Goal: Task Accomplishment & Management: Complete application form

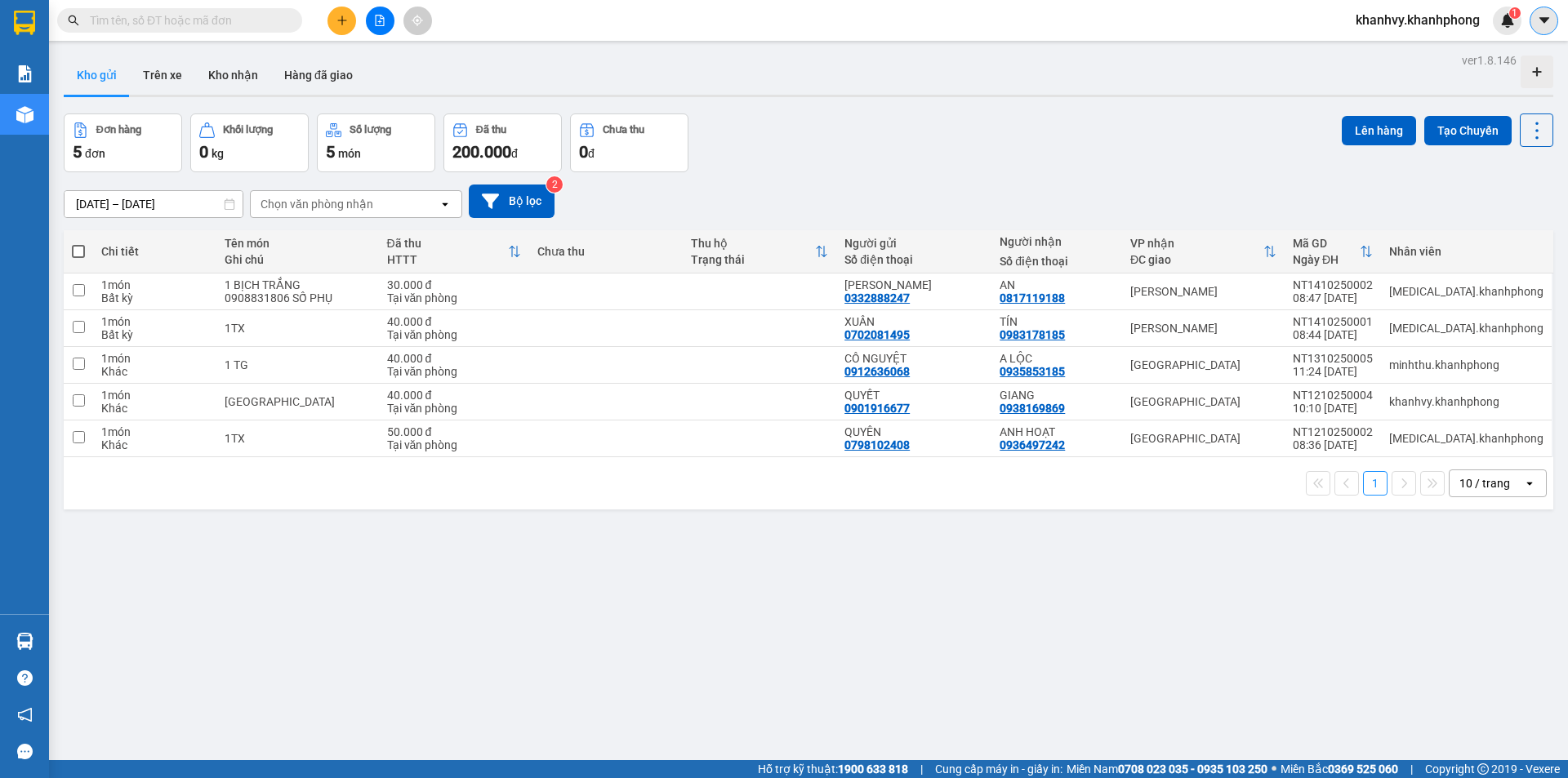
click at [1541, 26] on icon "caret-down" at bounding box center [1544, 20] width 15 height 15
click at [1409, 40] on div "Kết quả tìm kiếm ( 0 ) Bộ lọc No Data khanhvy.khanhphong 1" at bounding box center [784, 21] width 1568 height 41
click at [1406, 15] on span "khanhvy.khanhphong" at bounding box center [1417, 20] width 150 height 21
click at [1381, 56] on span "Đăng xuất" at bounding box center [1424, 50] width 118 height 18
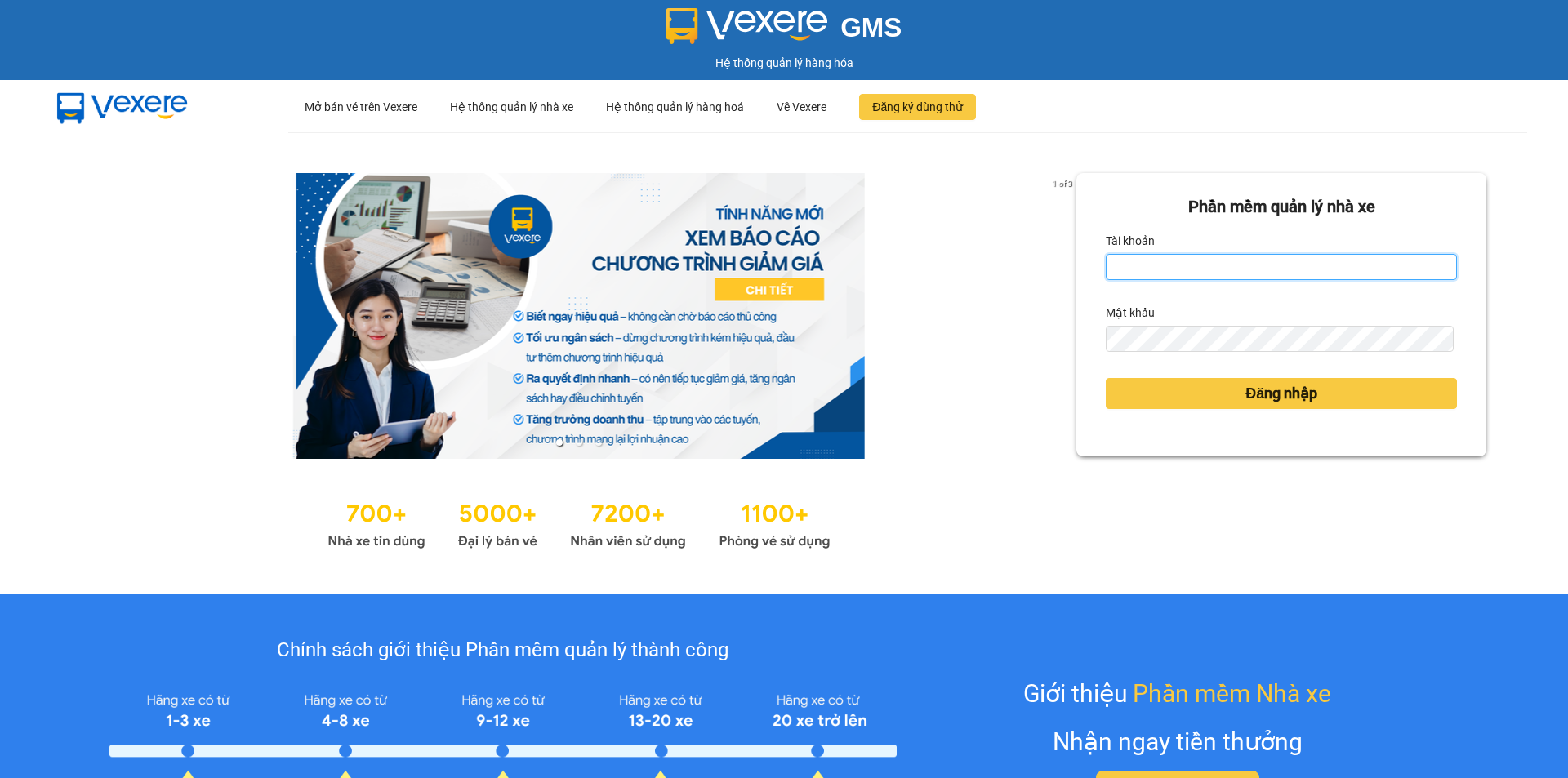
click at [1187, 276] on input "Tài khoản" at bounding box center [1281, 267] width 351 height 26
type input "kimngan93.khanhphong"
click at [1157, 353] on form "Phần mềm quản lý nhà xe Tài khoản kimngan93.khanhphong Mật khẩu Đăng nhập" at bounding box center [1281, 315] width 351 height 241
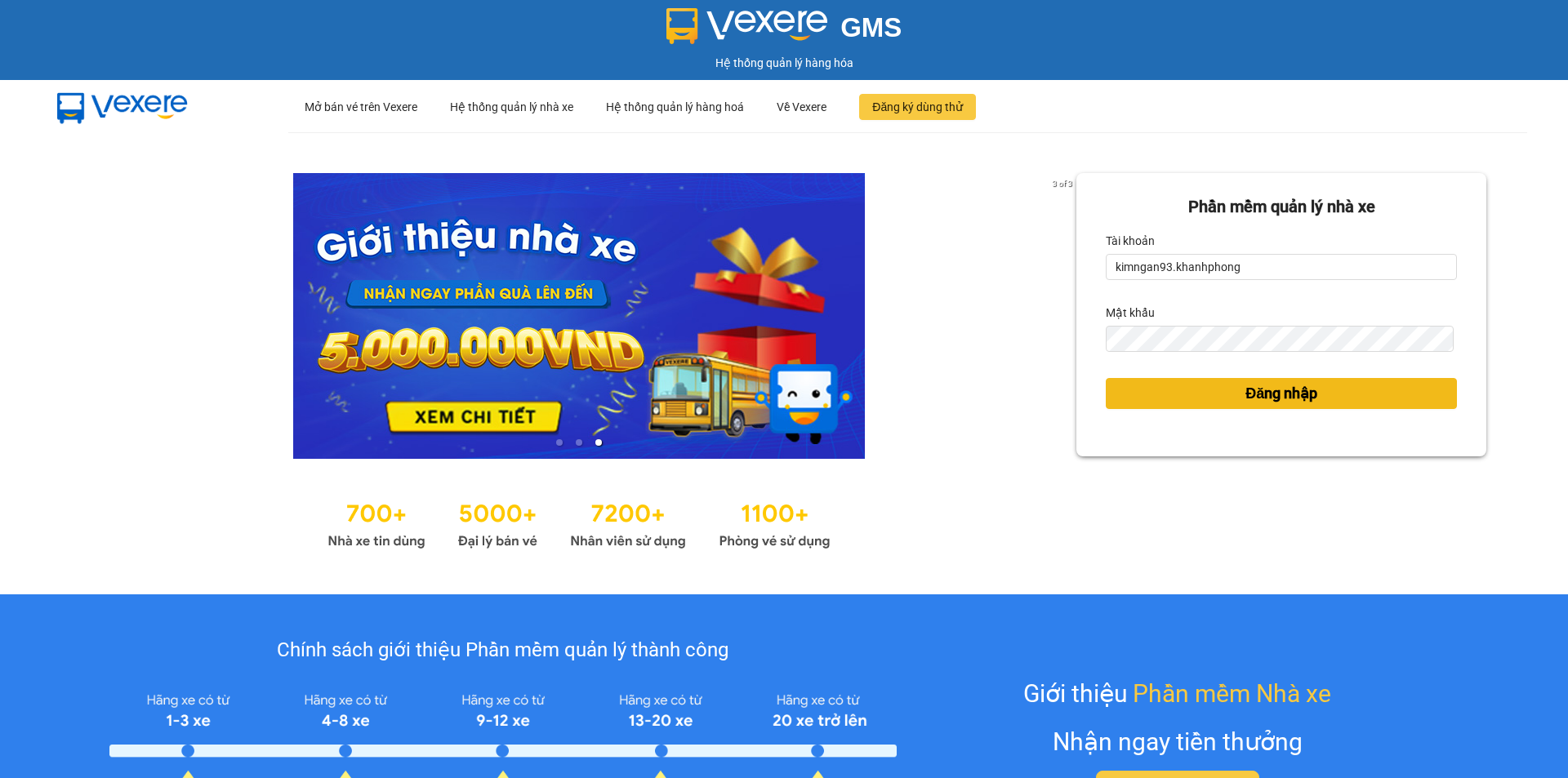
click at [1105, 396] on button "Đăng nhập" at bounding box center [1281, 394] width 351 height 31
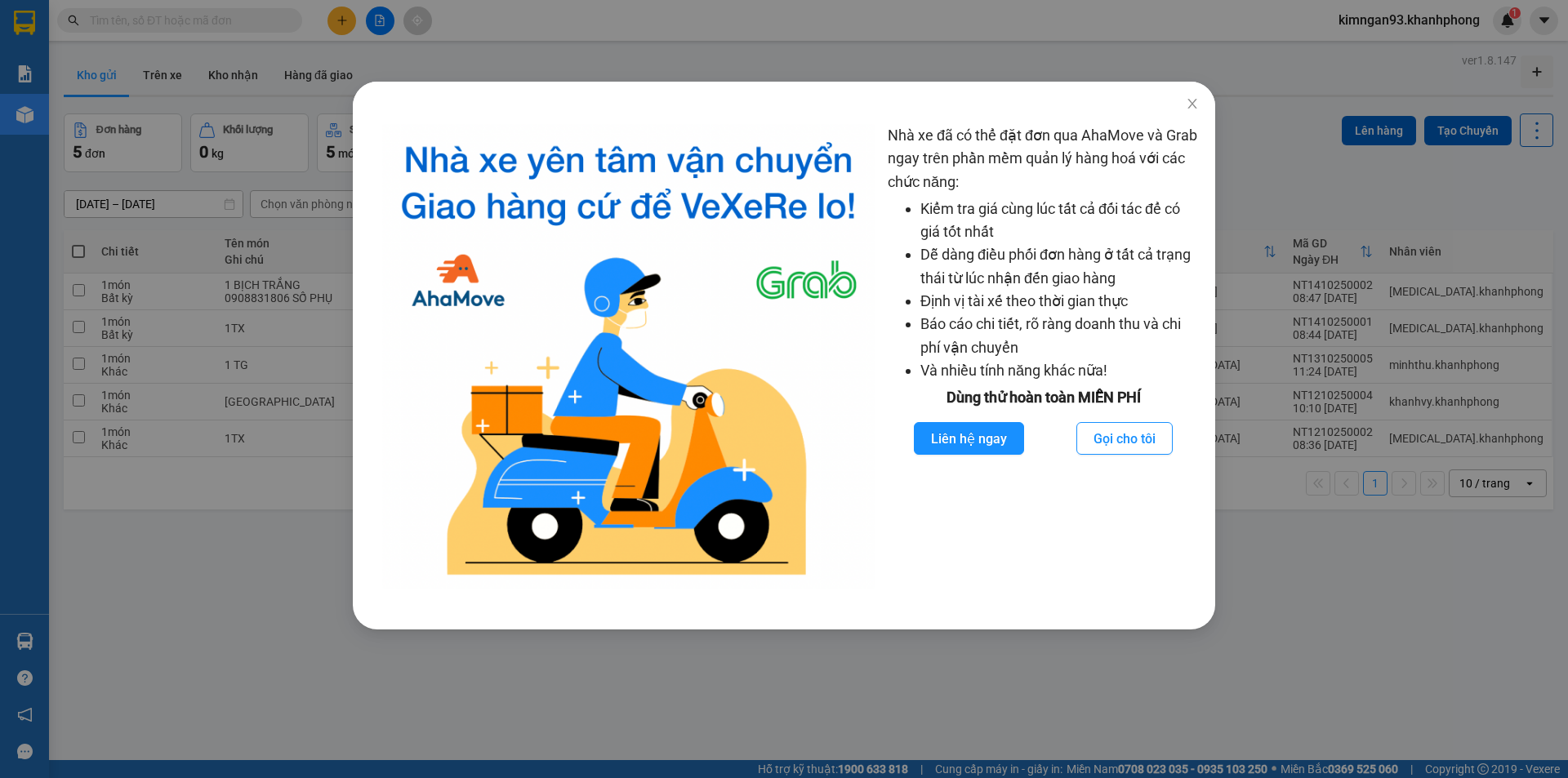
click at [402, 56] on div "Nhà xe đã có thể đặt đơn qua AhaMove và Grab ngay trên phần mềm quản lý hàng ho…" at bounding box center [784, 389] width 1568 height 778
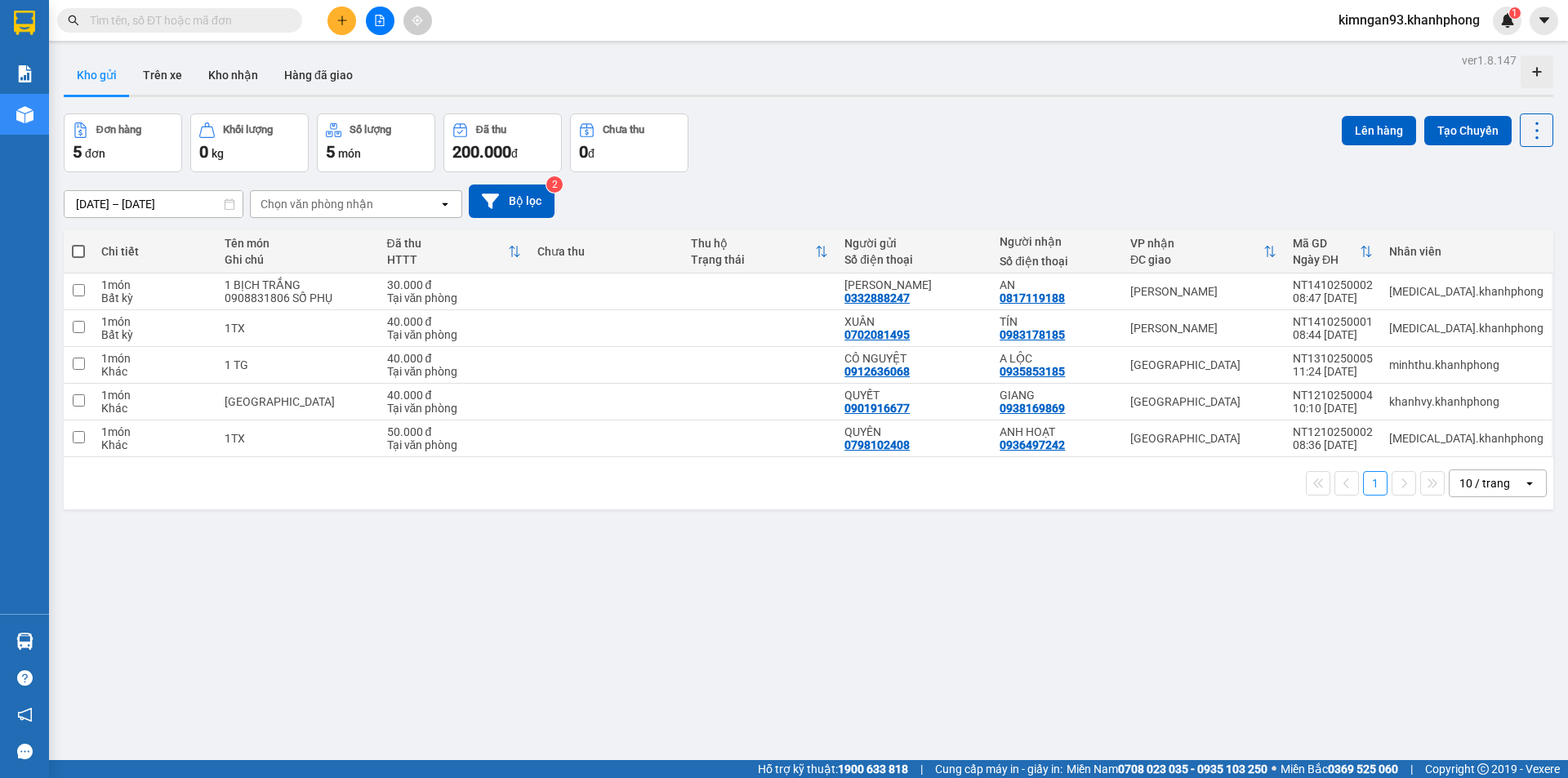
click at [346, 22] on icon "plus" at bounding box center [342, 21] width 12 height 12
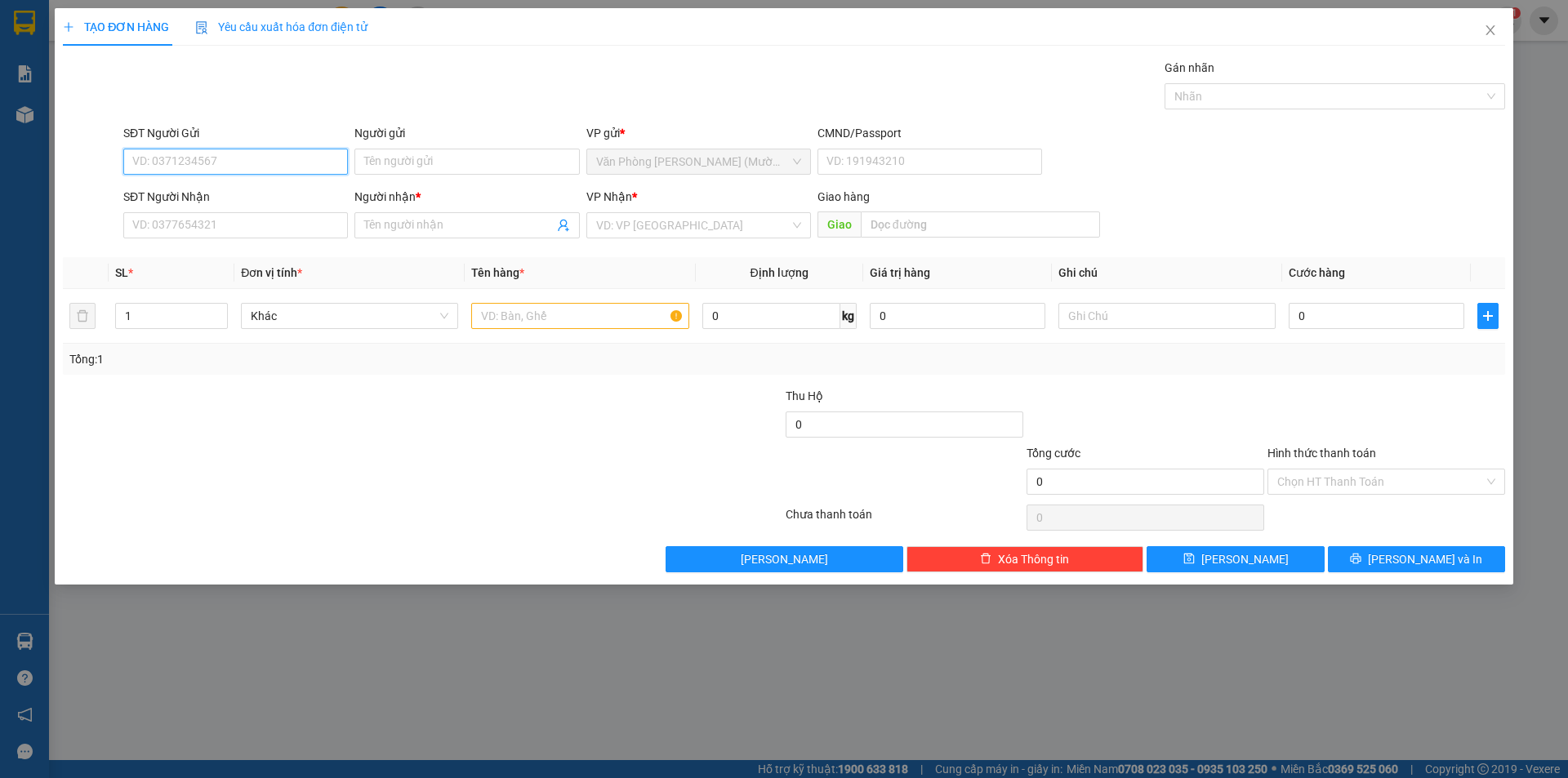
click at [195, 163] on input "SĐT Người Gửi" at bounding box center [235, 162] width 224 height 26
type input "0918216835"
click at [215, 188] on div "0918216835 - PHƯỢNG" at bounding box center [235, 194] width 205 height 18
type input "PHƯỢNG"
type input "0918216835"
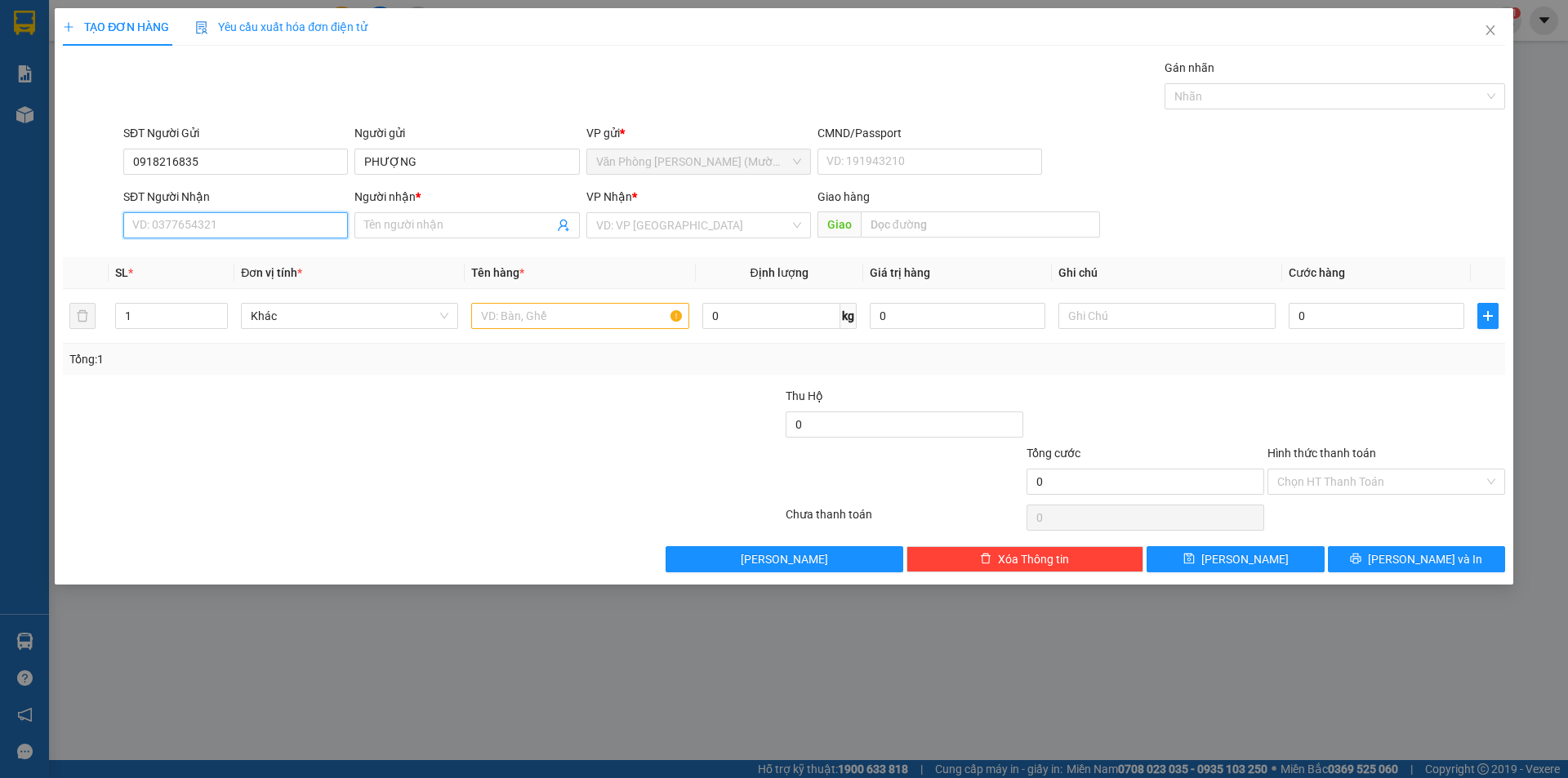
click at [222, 227] on input "SĐT Người Nhận" at bounding box center [235, 225] width 224 height 26
click at [220, 285] on div "0948473463 - DIỆU ANH" at bounding box center [235, 284] width 205 height 18
type input "0948473463"
type input "DIỆU ANH"
click at [627, 225] on span "[PERSON_NAME]" at bounding box center [698, 224] width 205 height 24
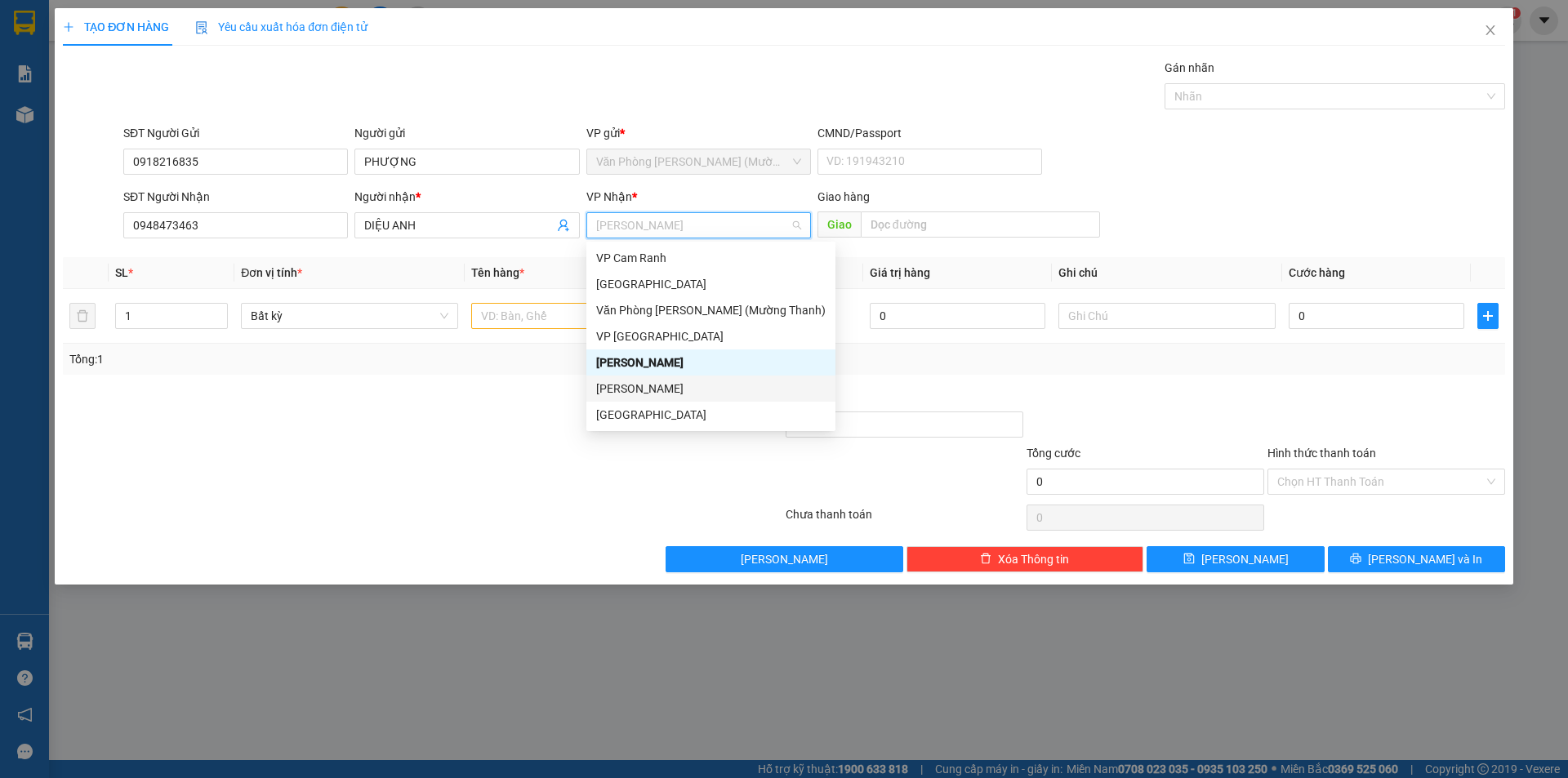
click at [622, 384] on div "[PERSON_NAME]" at bounding box center [710, 388] width 229 height 18
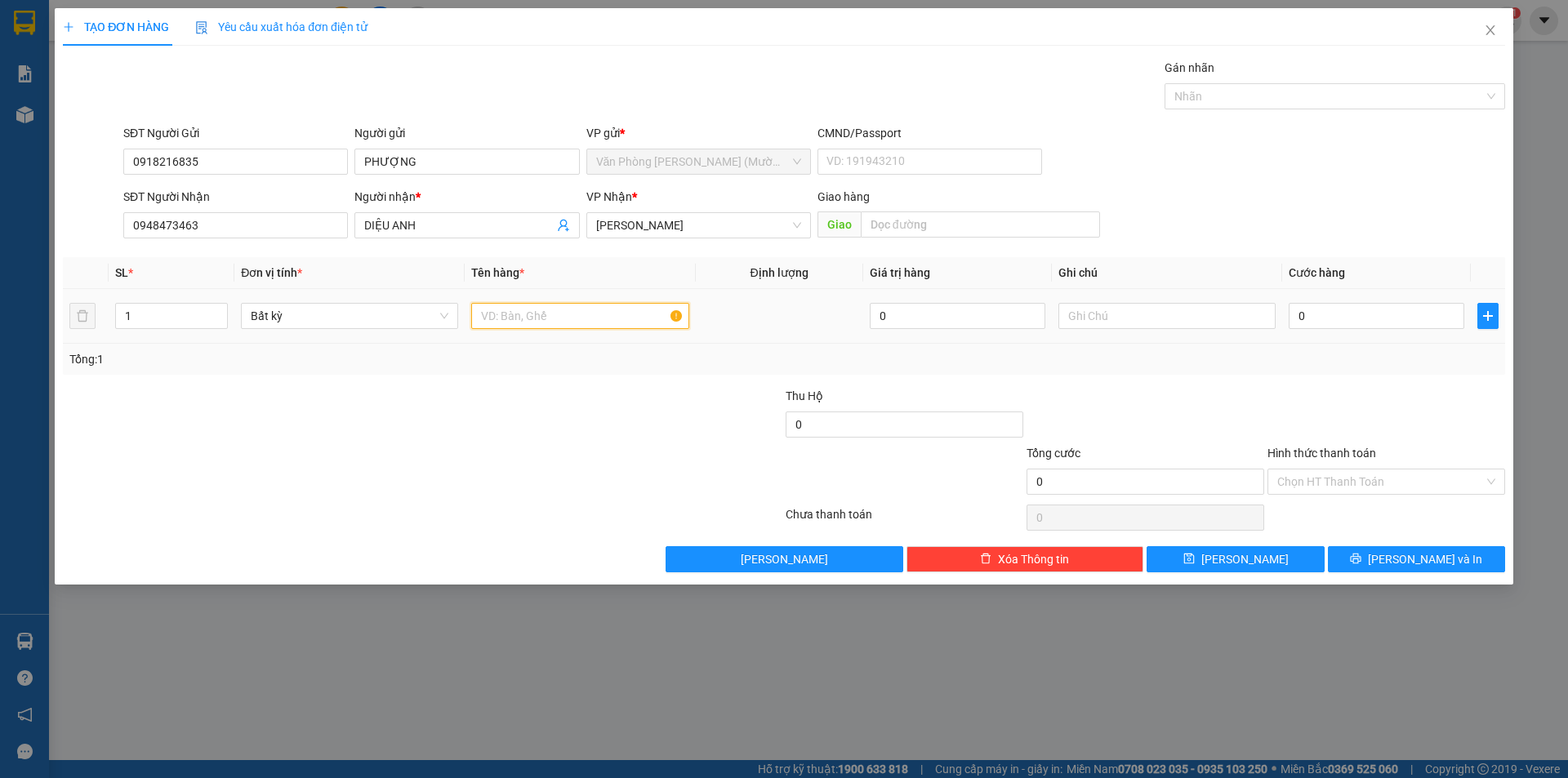
click at [546, 316] on input "text" at bounding box center [580, 316] width 218 height 26
type input "1 TÚI XÁM"
click at [1302, 319] on input "0" at bounding box center [1376, 316] width 175 height 26
type input "3"
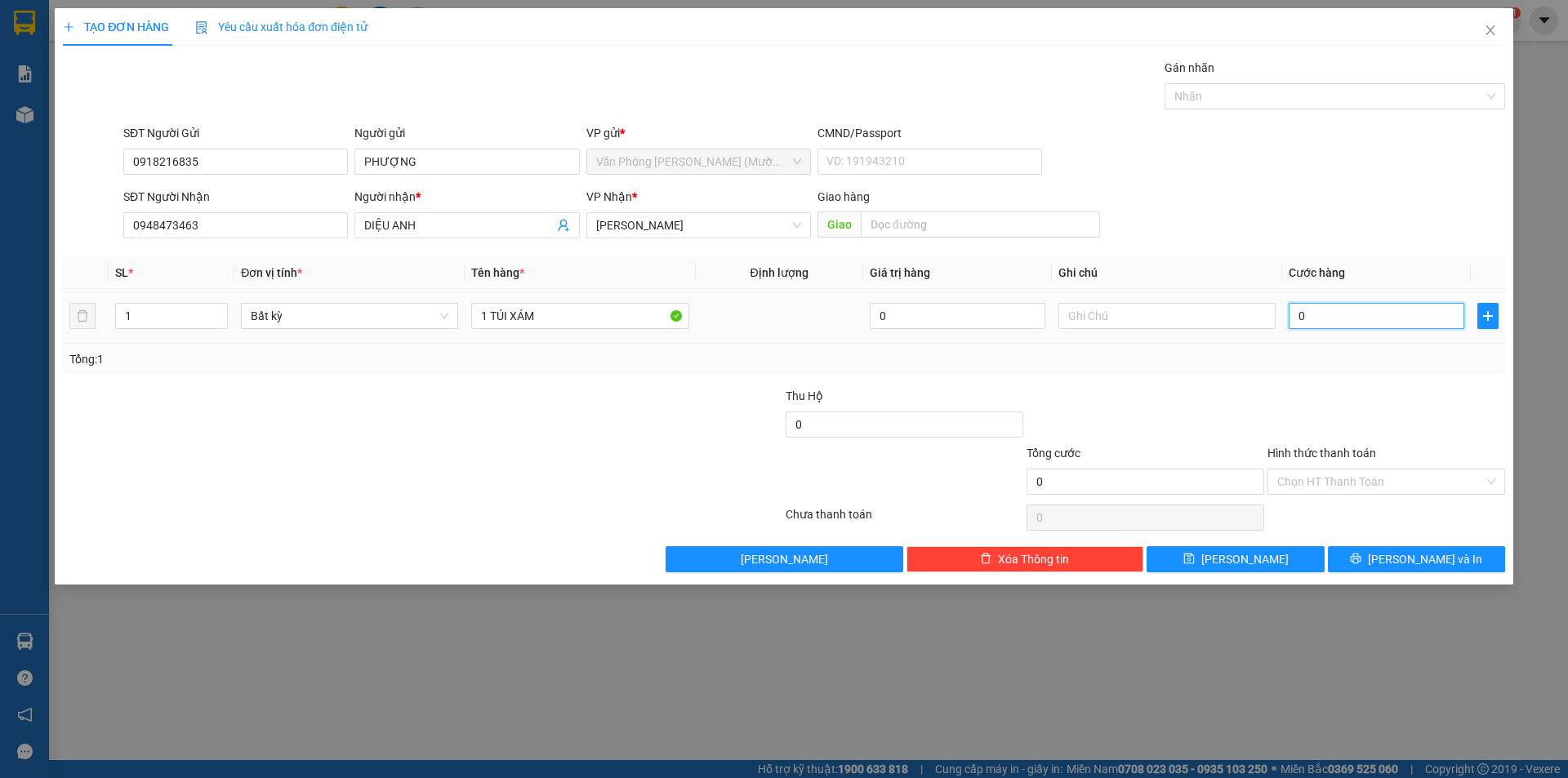
type input "3"
type input "30"
type input "30.000"
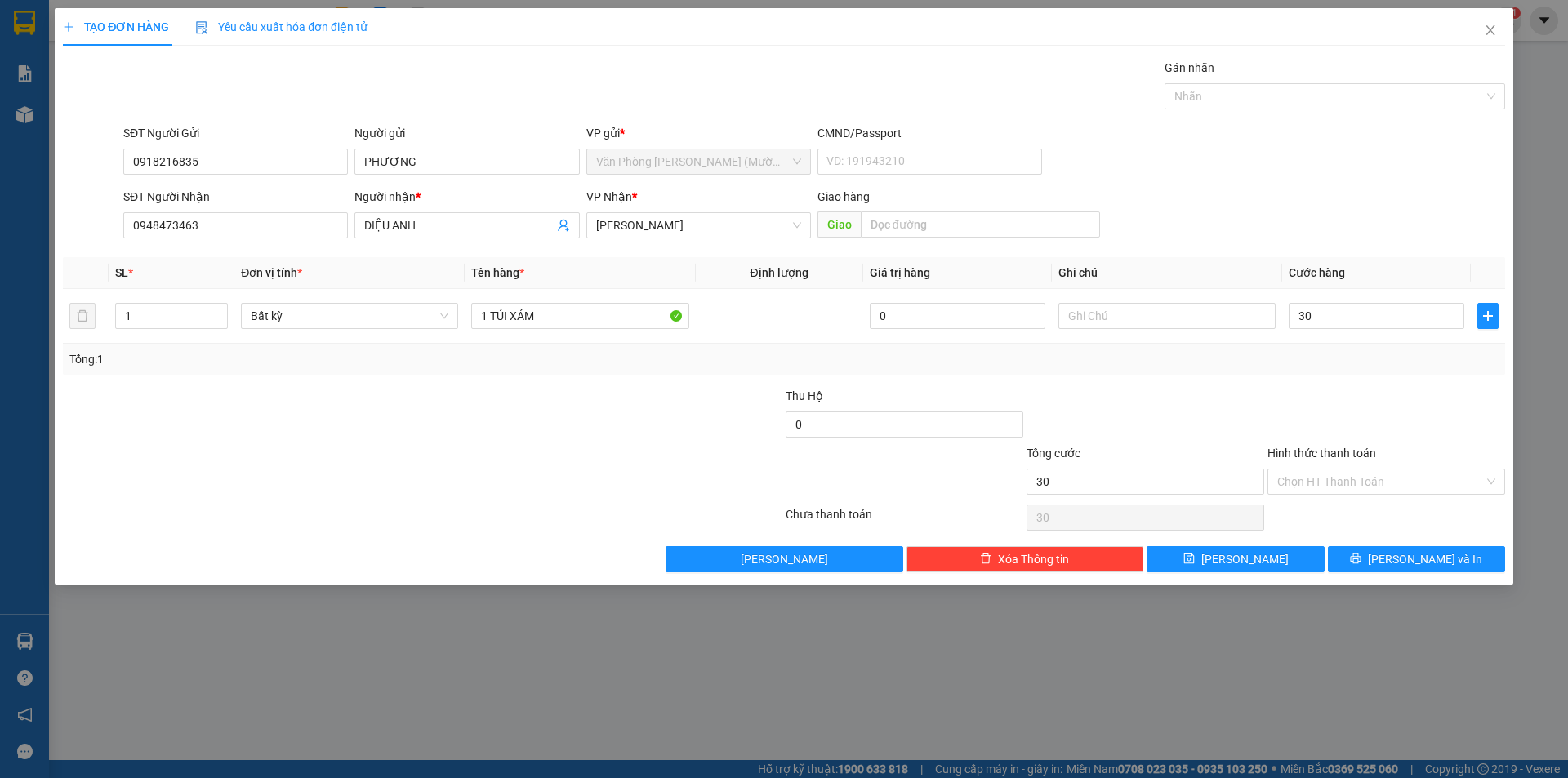
type input "30.000"
click at [1185, 183] on form "SĐT Người Gửi 0918216835 Người gửi PHƯỢNG VP gửi * Văn Phòng [PERSON_NAME] ([PE…" at bounding box center [783, 184] width 1442 height 121
click at [1354, 478] on input "Hình thức thanh toán" at bounding box center [1380, 481] width 207 height 24
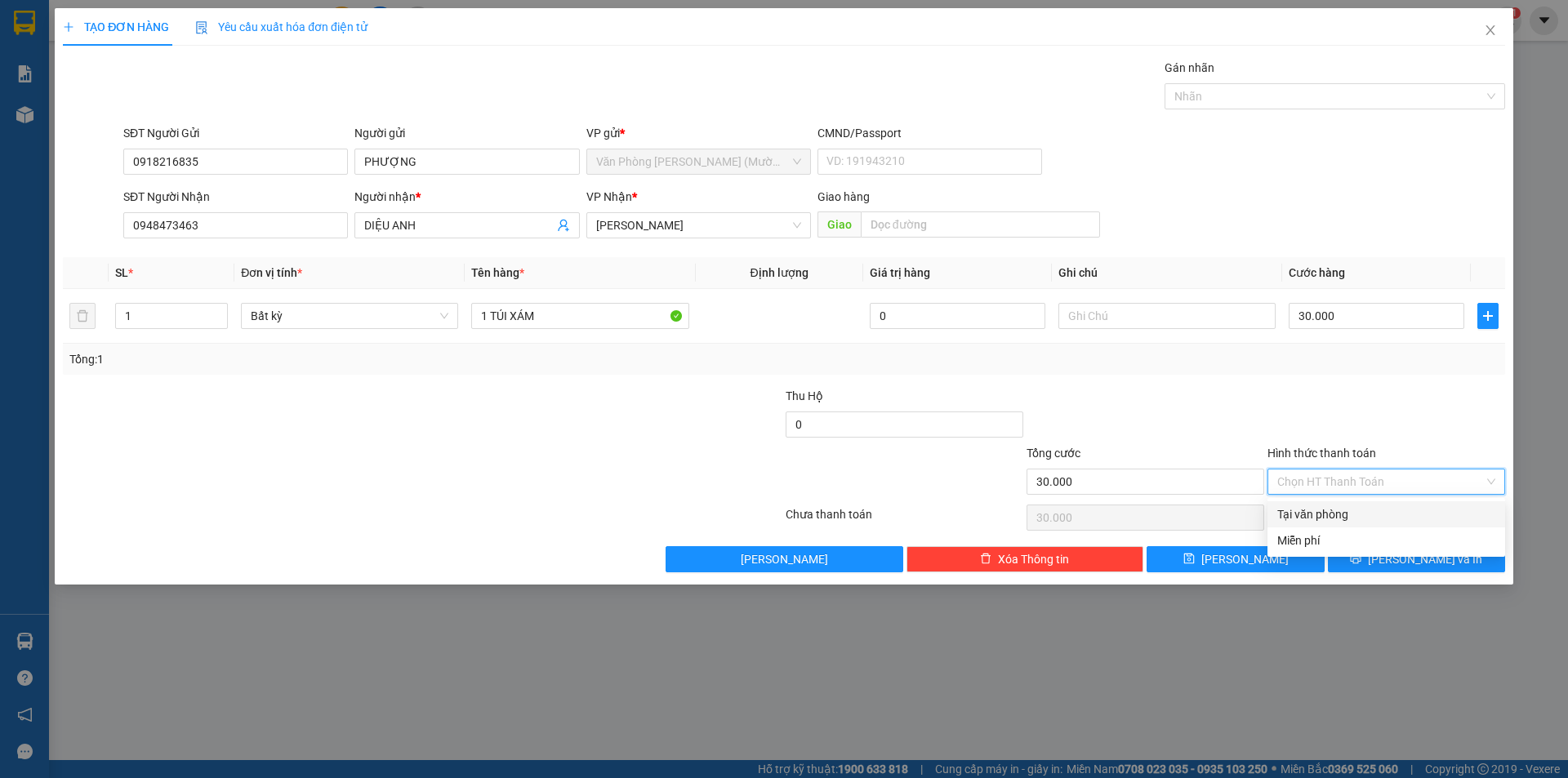
click at [1324, 514] on div "Tại văn phòng" at bounding box center [1386, 514] width 218 height 18
type input "0"
click at [1356, 560] on button "[PERSON_NAME] và In" at bounding box center [1416, 559] width 177 height 26
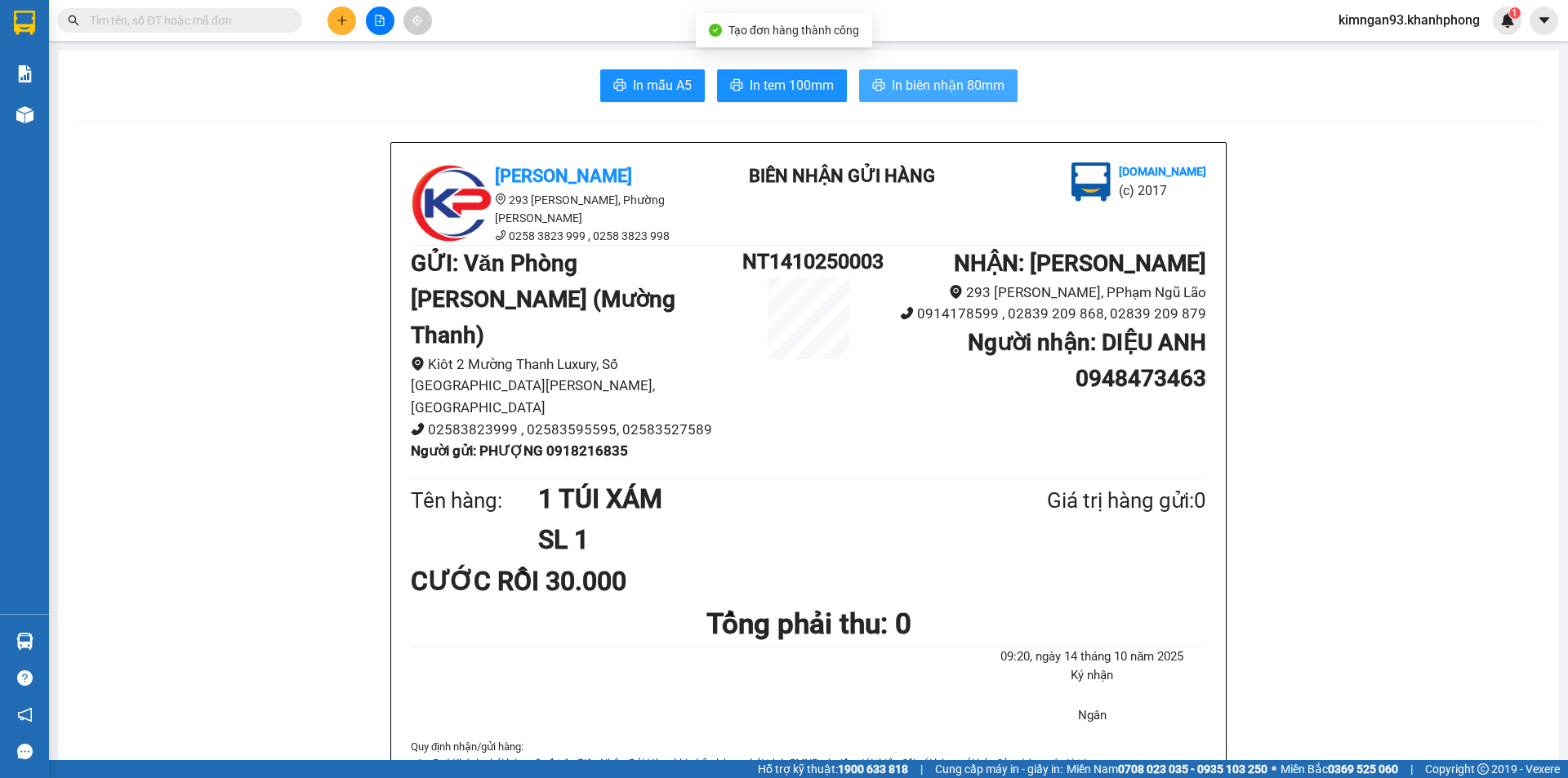
click at [920, 77] on span "In biên nhận 80mm" at bounding box center [948, 85] width 113 height 21
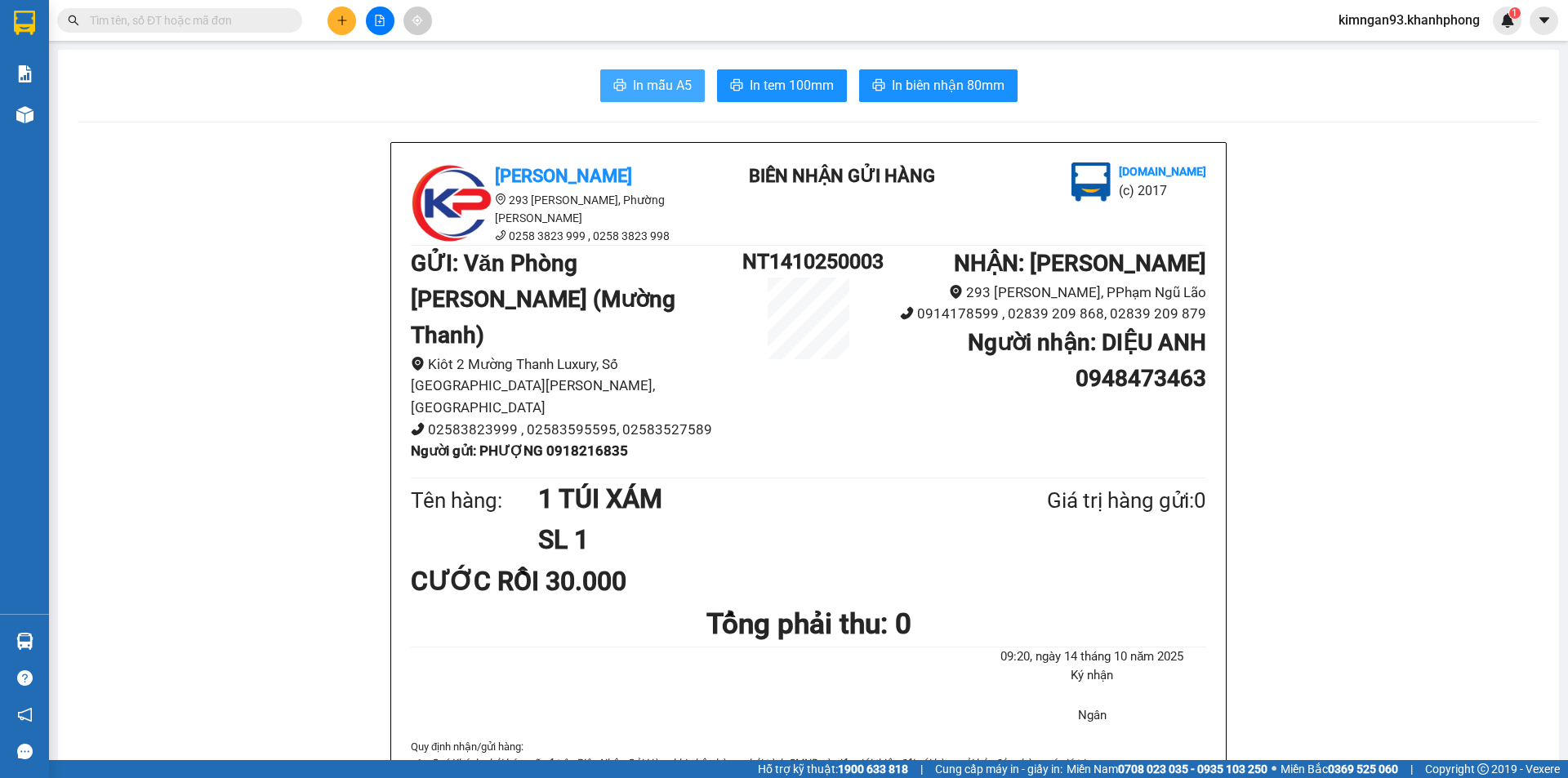
click at [637, 78] on span "In mẫu A5" at bounding box center [662, 85] width 59 height 21
